Goal: Task Accomplishment & Management: Manage account settings

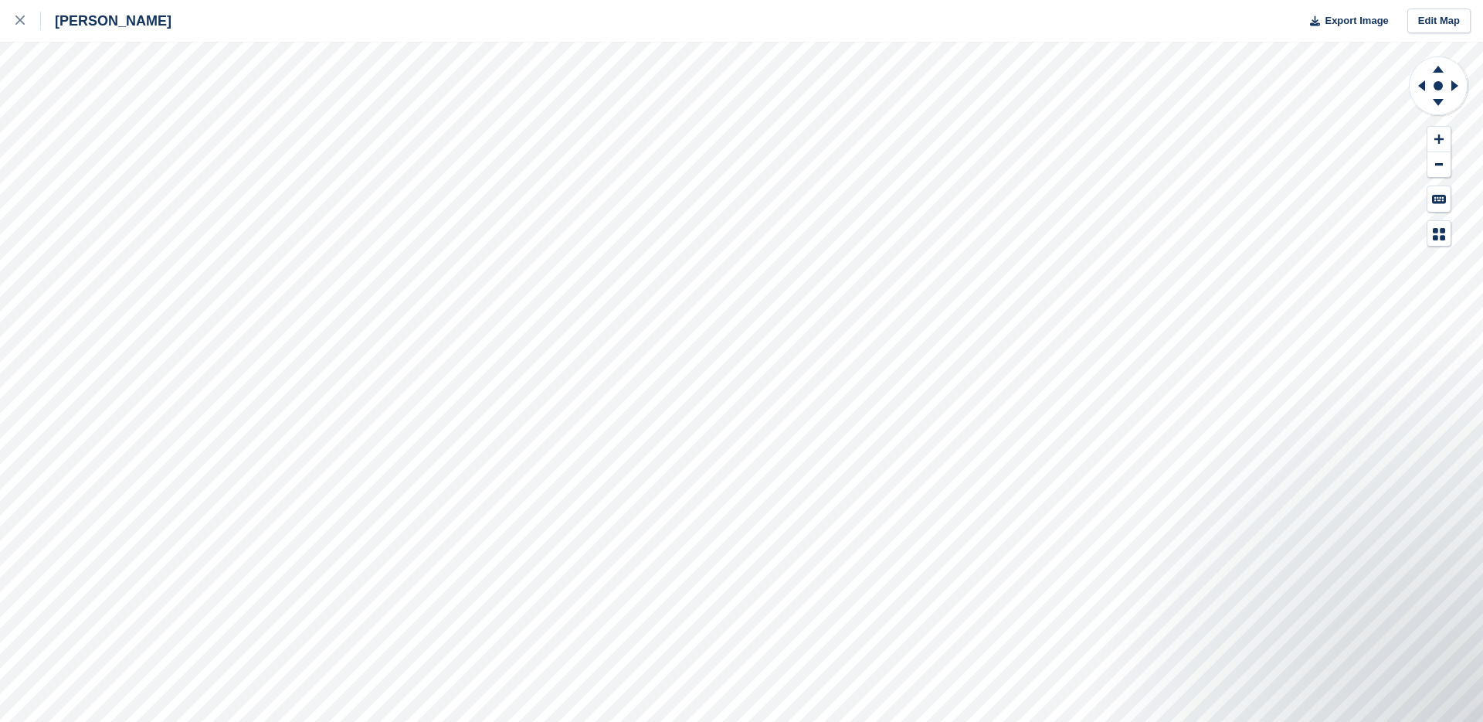
click at [23, 22] on icon at bounding box center [19, 19] width 9 height 9
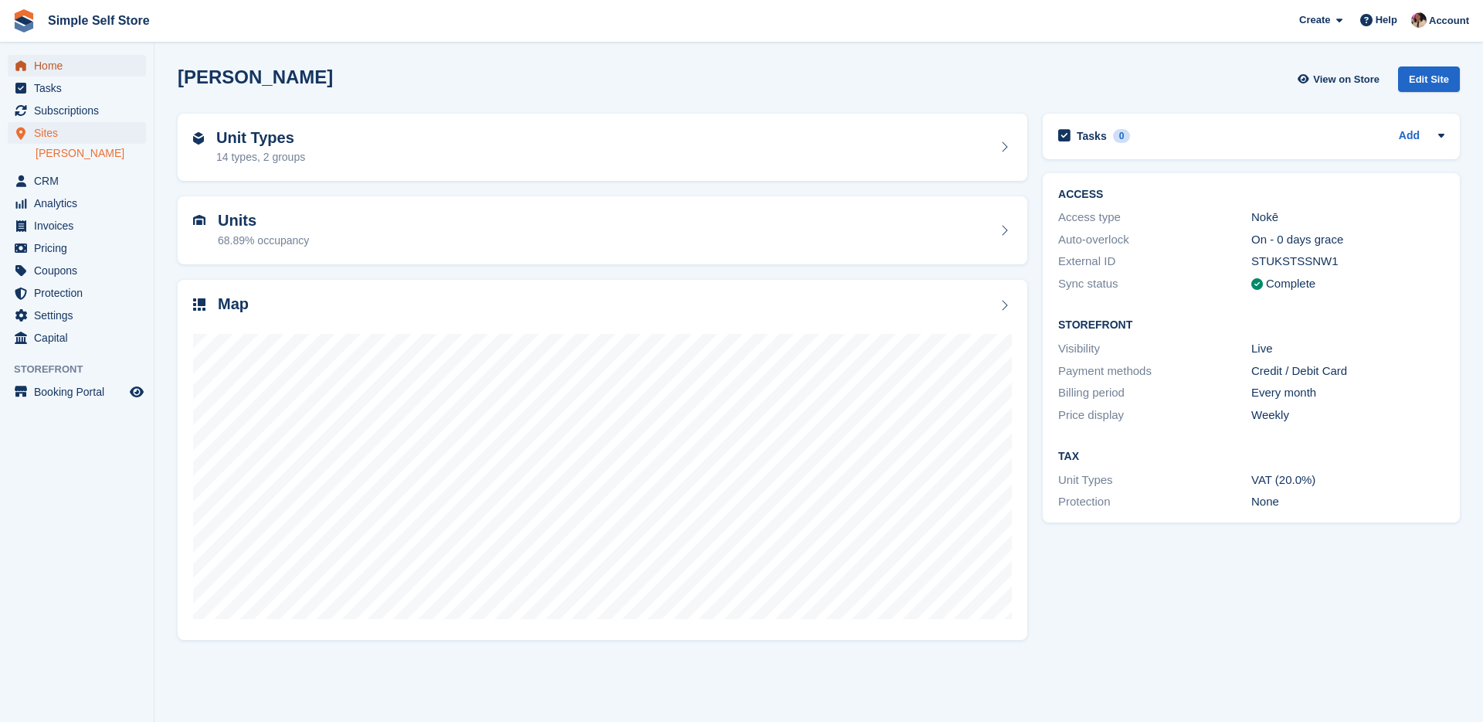
click at [67, 59] on span "Home" at bounding box center [80, 66] width 93 height 22
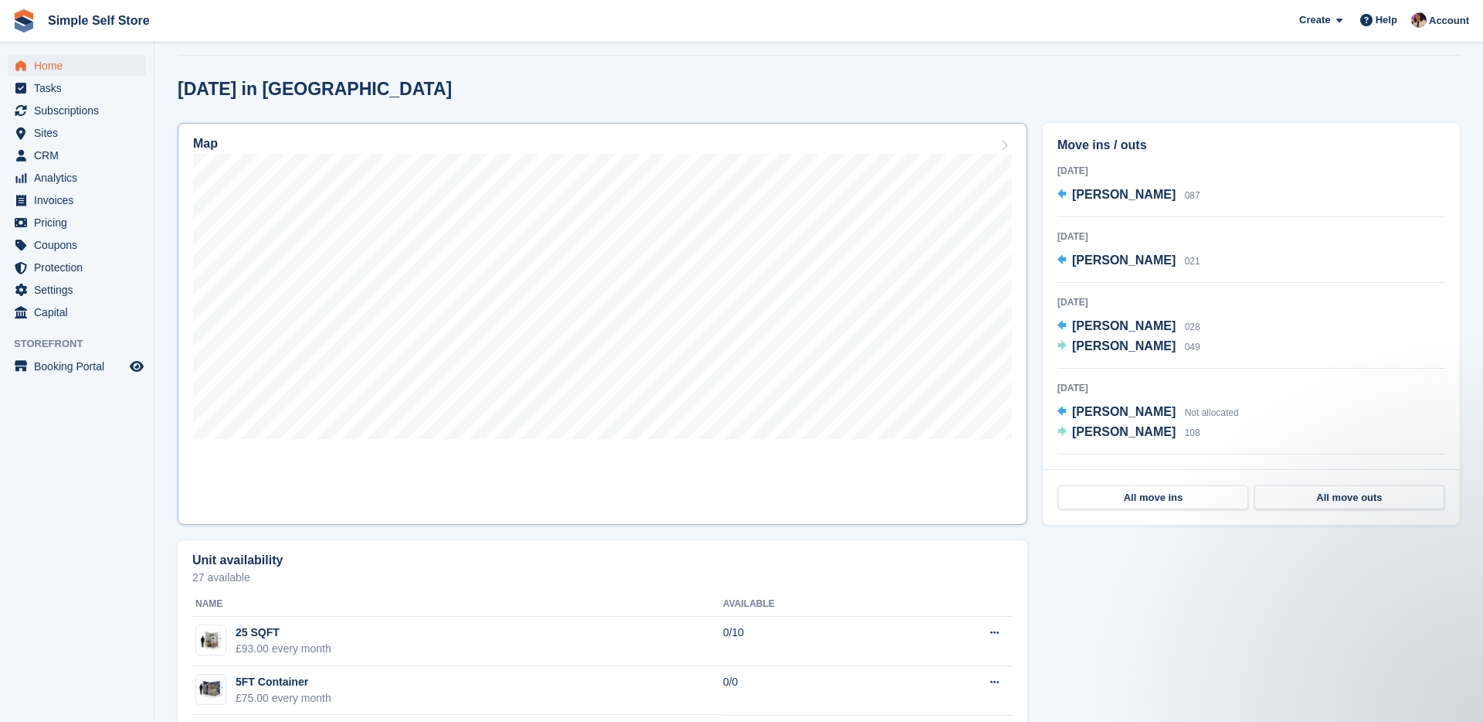
scroll to position [382, 0]
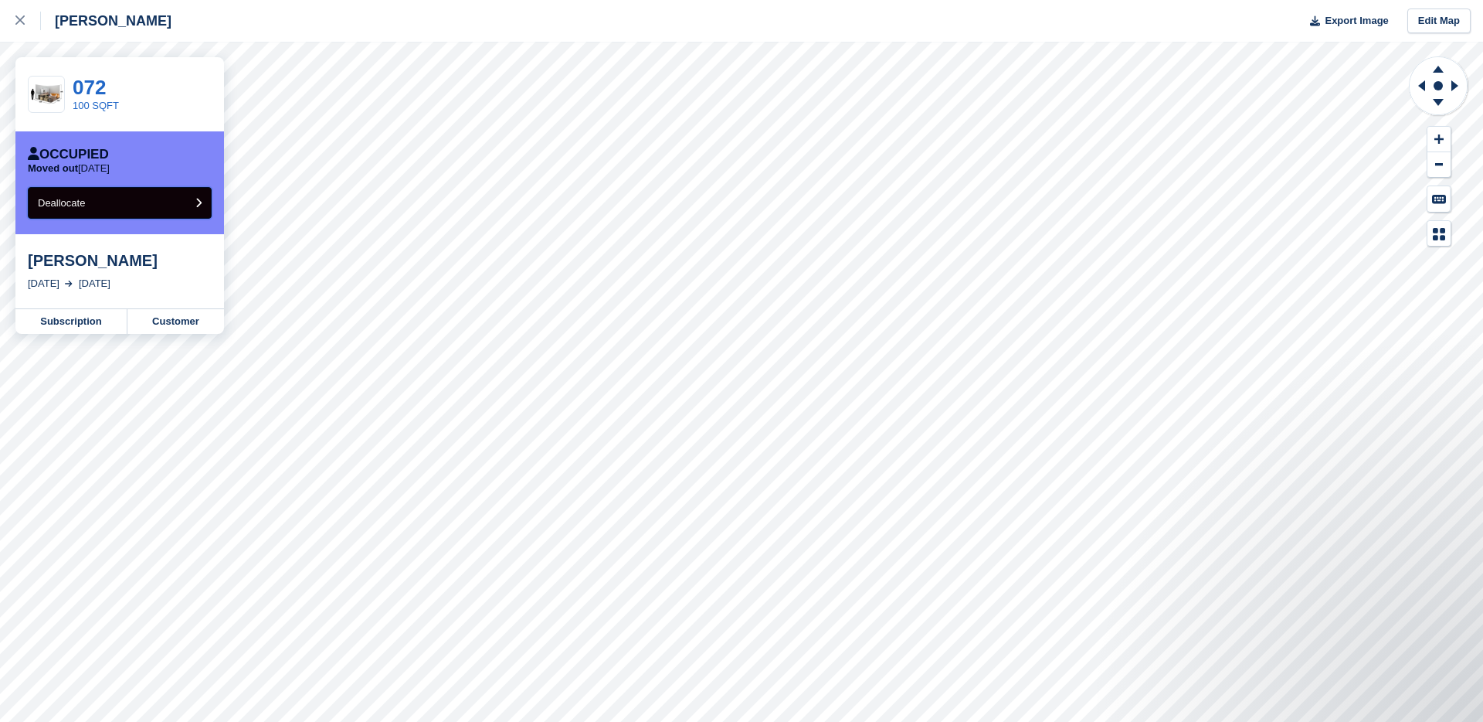
click at [157, 212] on button "Deallocate" at bounding box center [120, 203] width 184 height 32
